Goal: Task Accomplishment & Management: Use online tool/utility

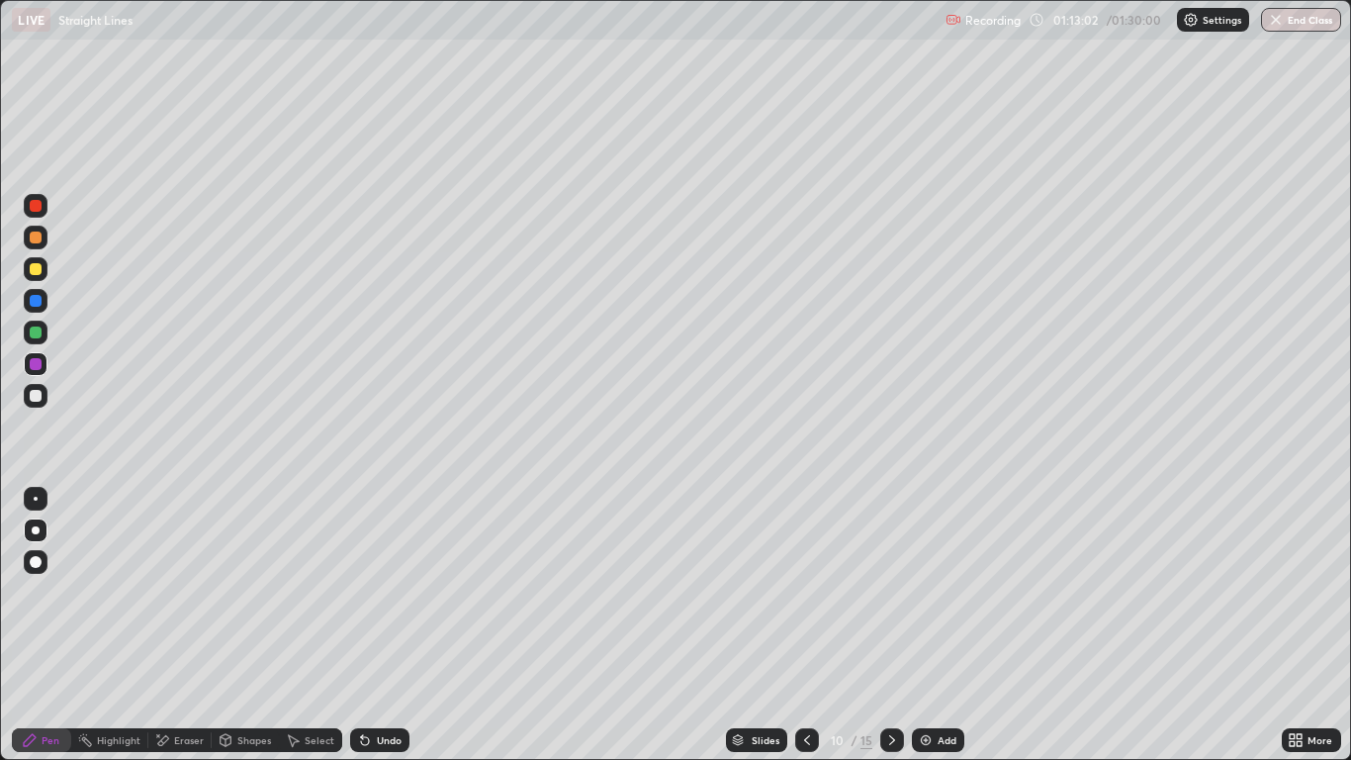
scroll to position [760, 1351]
click at [30, 337] on div at bounding box center [36, 333] width 24 height 24
click at [891, 737] on icon at bounding box center [892, 740] width 6 height 10
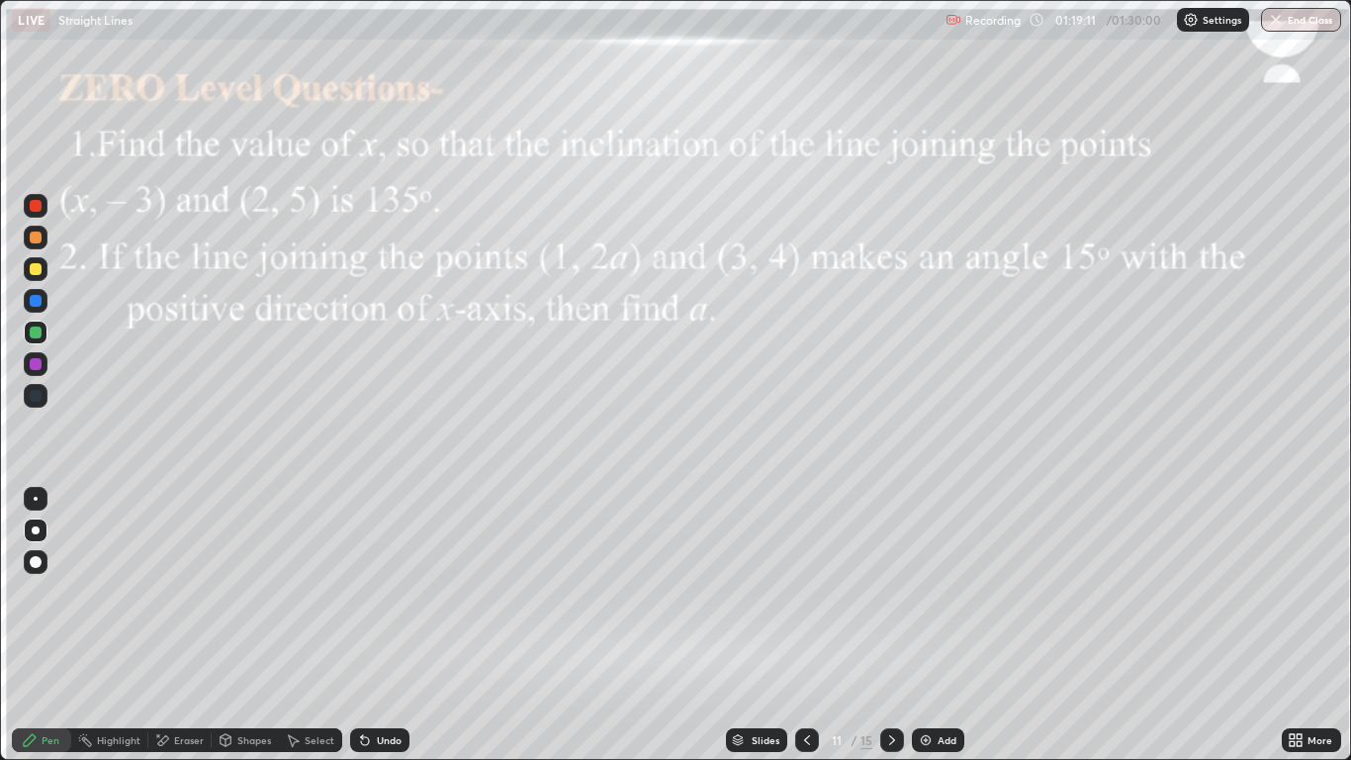
click at [890, 737] on icon at bounding box center [892, 740] width 6 height 10
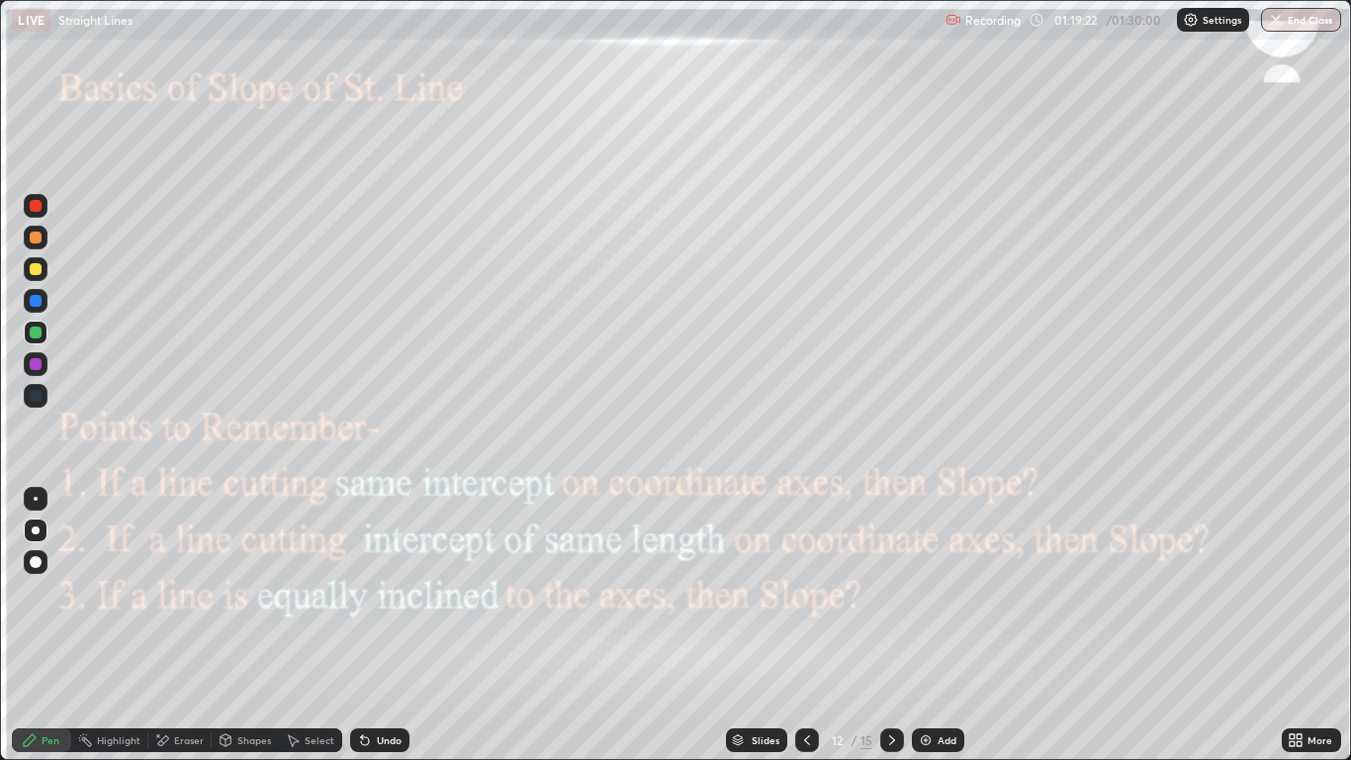
click at [893, 740] on icon at bounding box center [892, 740] width 6 height 10
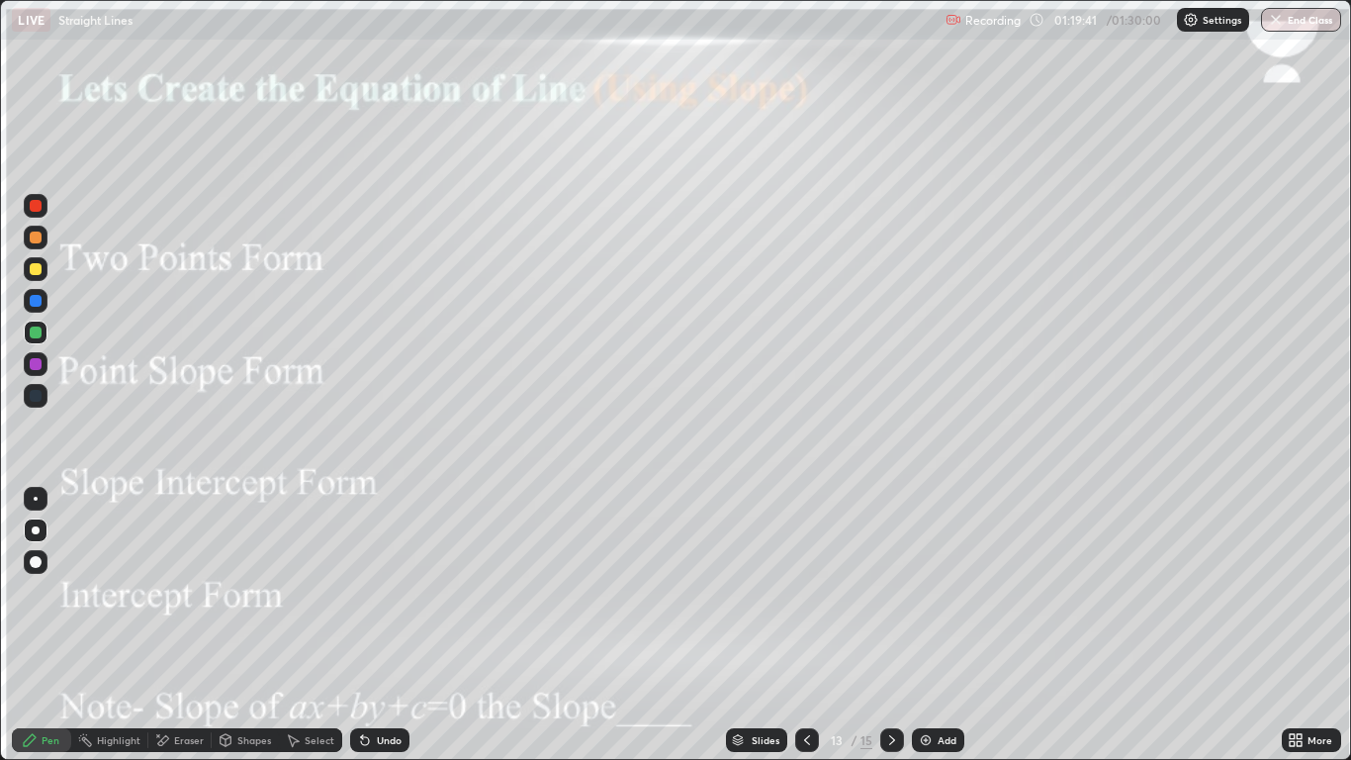
click at [806, 740] on icon at bounding box center [807, 740] width 16 height 16
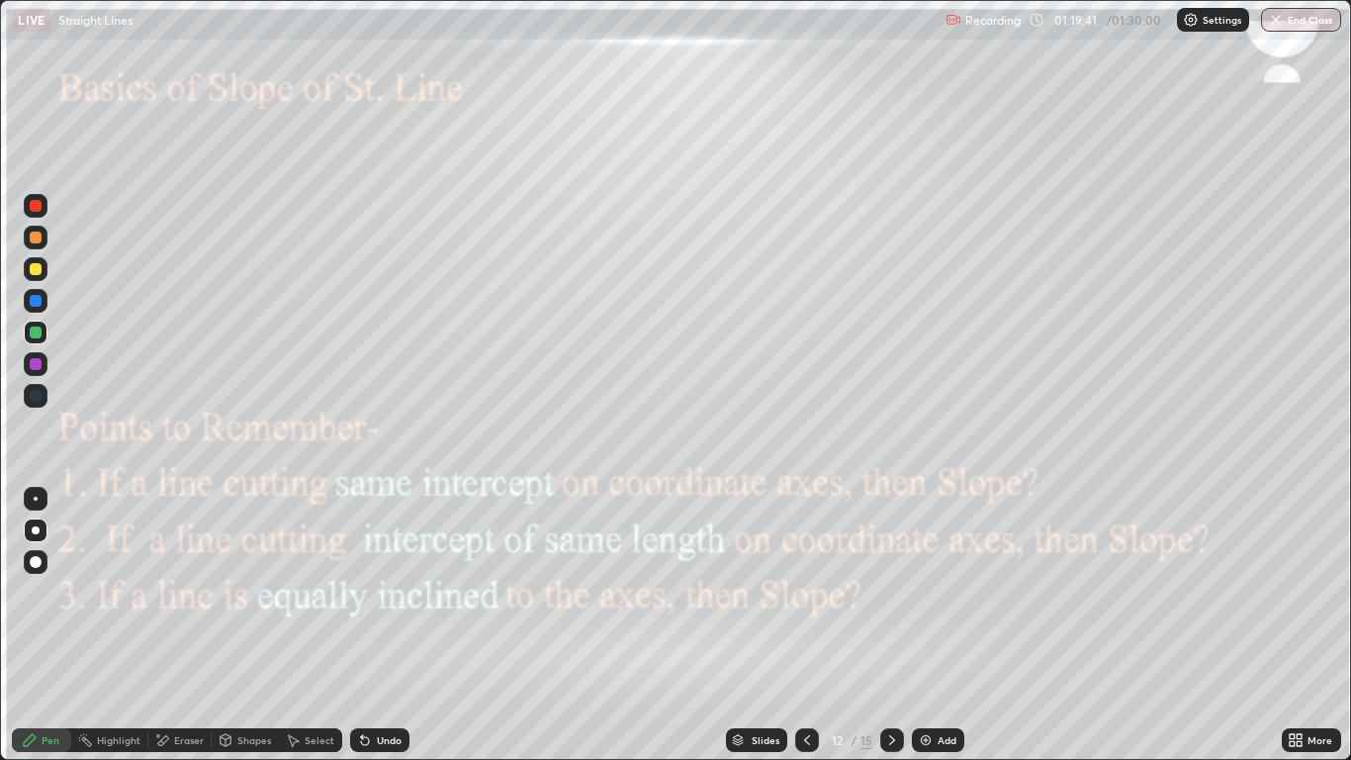
click at [834, 759] on div "12 / 15" at bounding box center [849, 740] width 109 height 40
click at [805, 743] on icon at bounding box center [807, 740] width 16 height 16
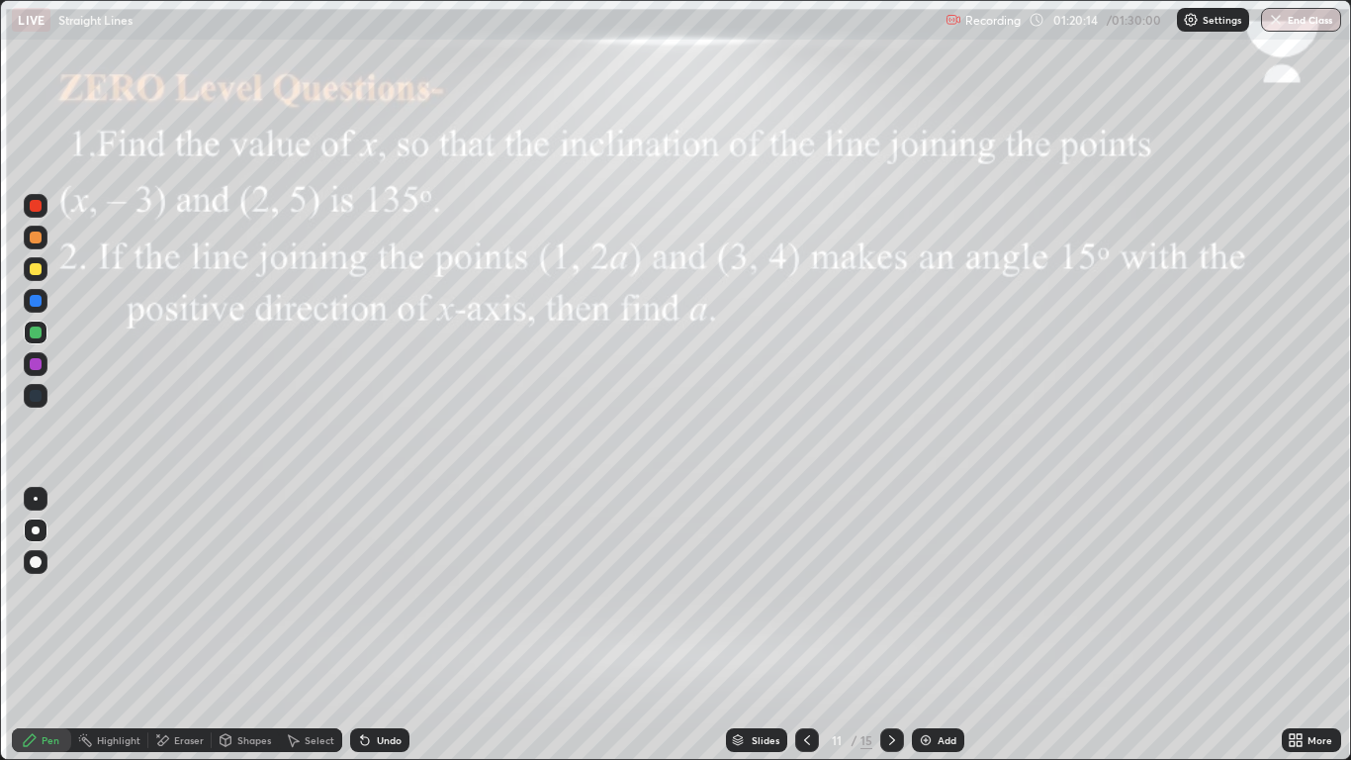
click at [39, 332] on div at bounding box center [36, 332] width 12 height 12
click at [34, 273] on div at bounding box center [36, 269] width 12 height 12
click at [35, 301] on div at bounding box center [36, 301] width 12 height 12
click at [1291, 31] on button "End Class" at bounding box center [1301, 20] width 80 height 24
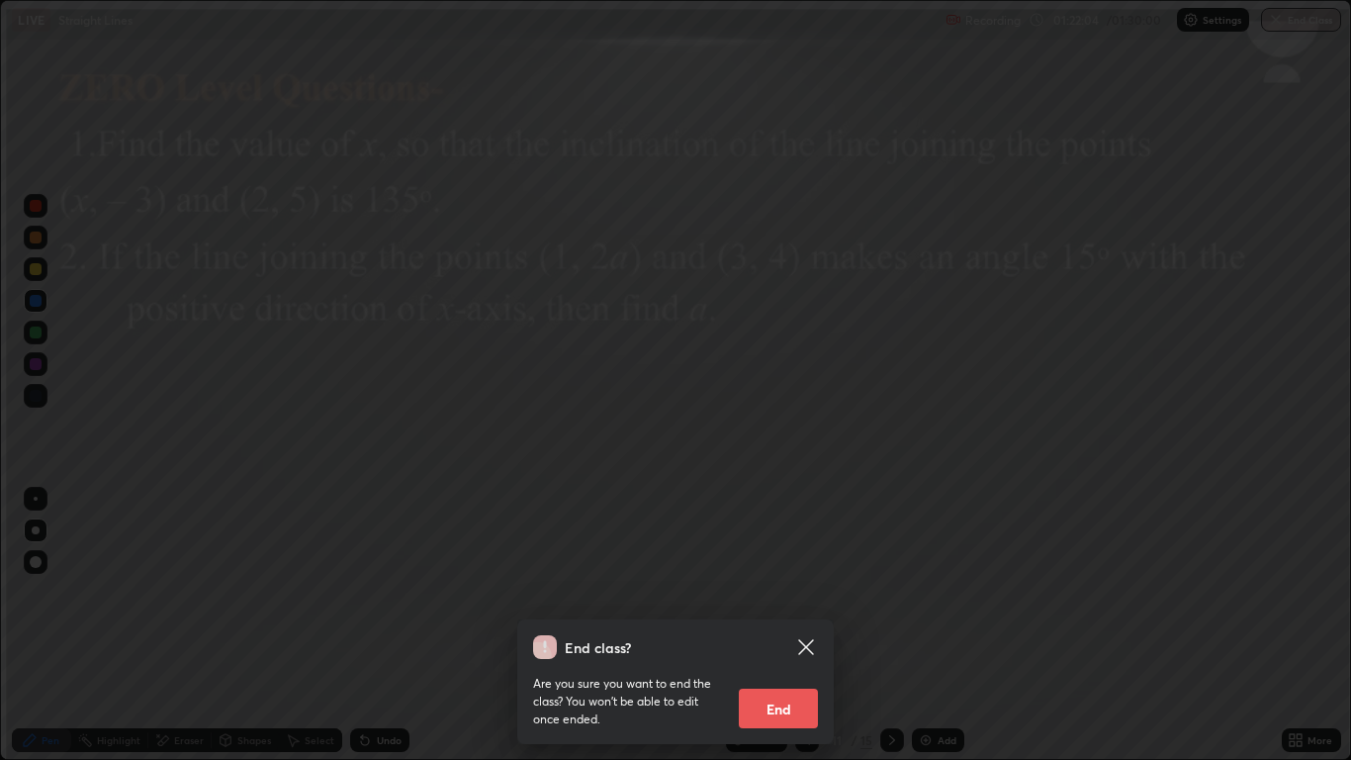
click at [790, 695] on button "End" at bounding box center [778, 709] width 79 height 40
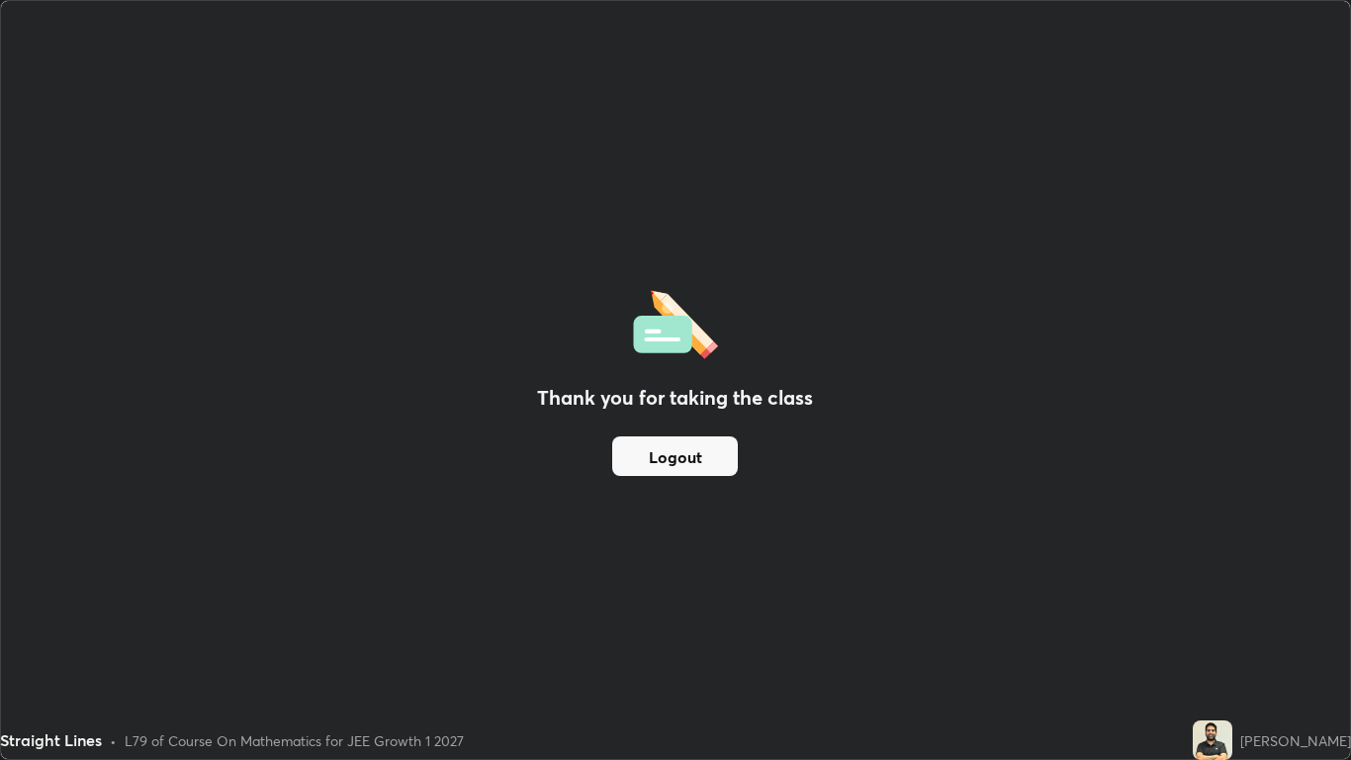
click at [668, 458] on button "Logout" at bounding box center [675, 456] width 126 height 40
click at [677, 453] on button "Logout" at bounding box center [675, 456] width 126 height 40
